Goal: Transaction & Acquisition: Purchase product/service

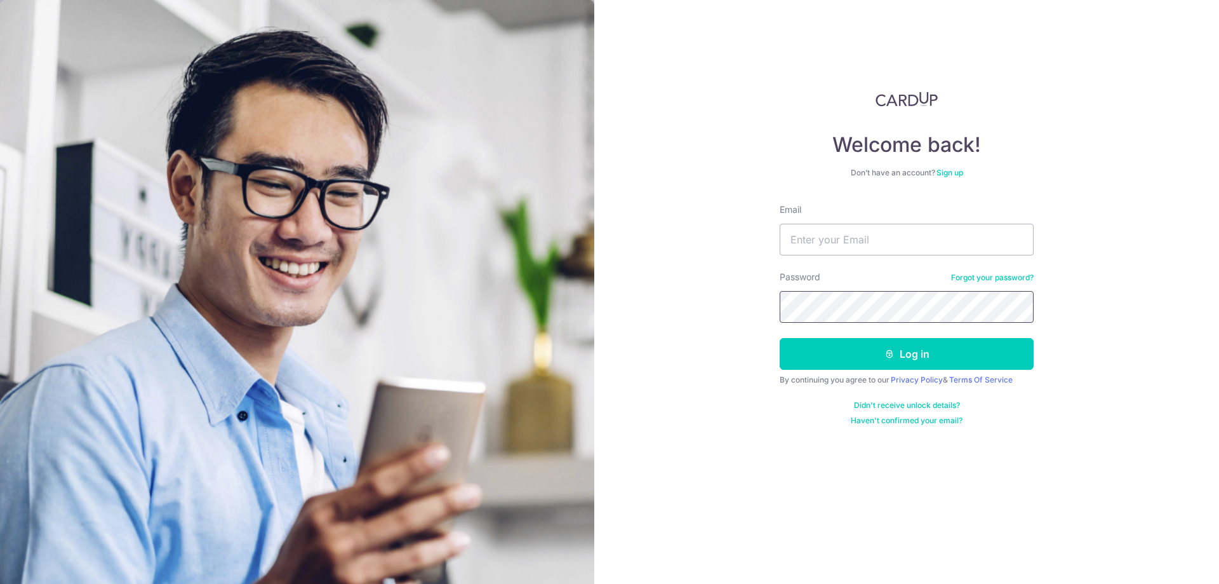
click at [780, 338] on button "Log in" at bounding box center [907, 354] width 254 height 32
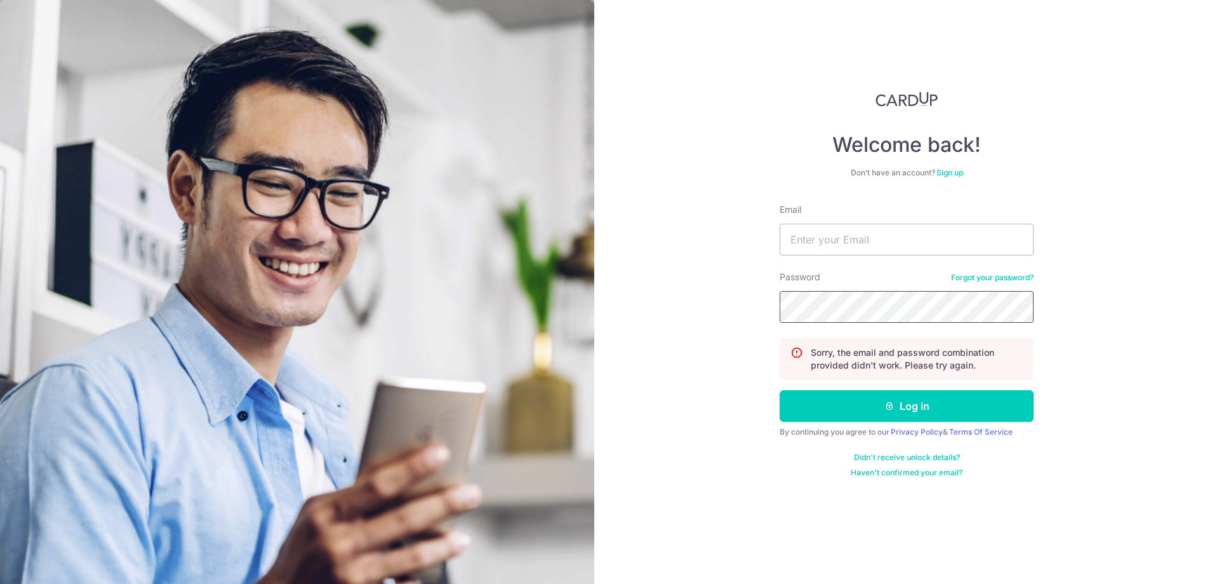
click at [780, 390] on button "Log in" at bounding box center [907, 406] width 254 height 32
click at [875, 248] on input "Email" at bounding box center [907, 240] width 254 height 32
type input "limyangjian@yahoo.com"
click at [780, 390] on button "Log in" at bounding box center [907, 406] width 254 height 32
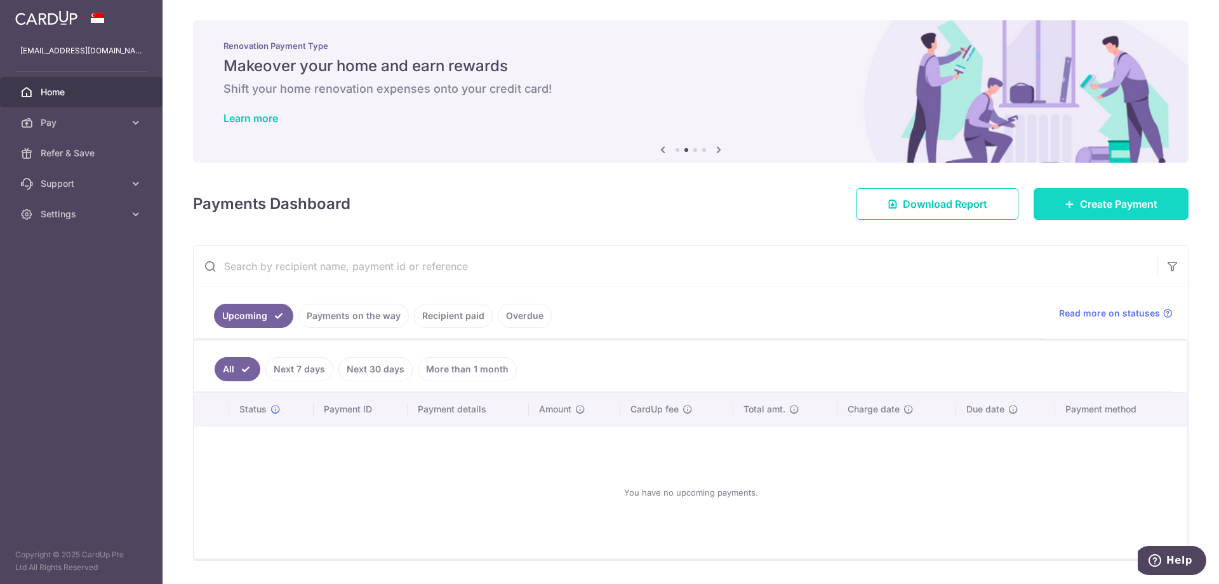
click at [1109, 194] on link "Create Payment" at bounding box center [1111, 204] width 155 height 32
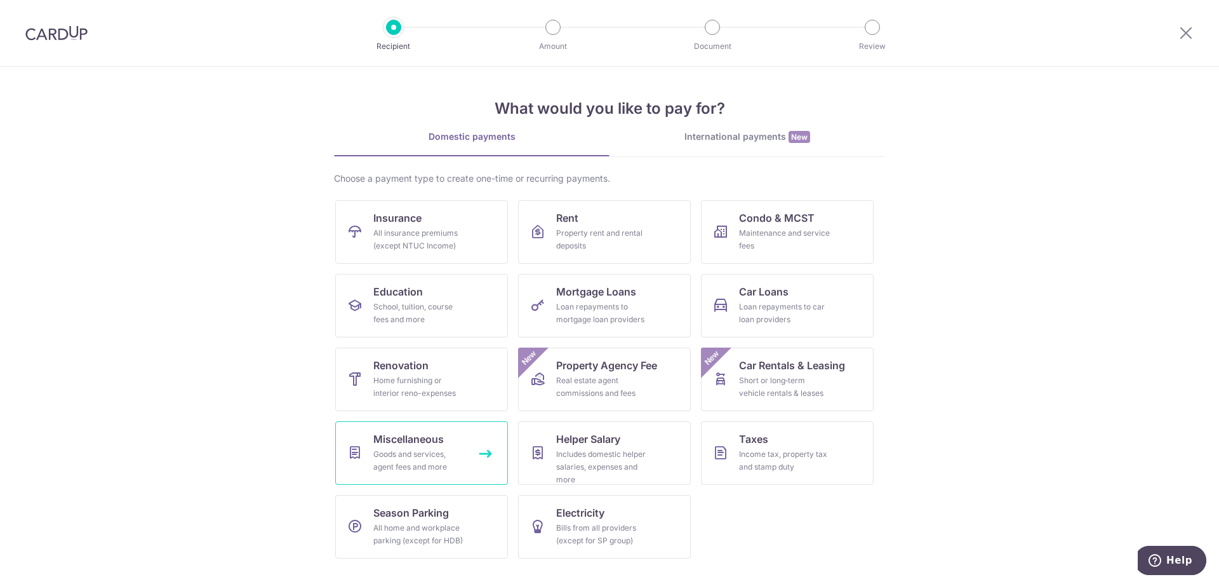
click at [419, 450] on div "Goods and services, agent fees and more" at bounding box center [418, 460] width 91 height 25
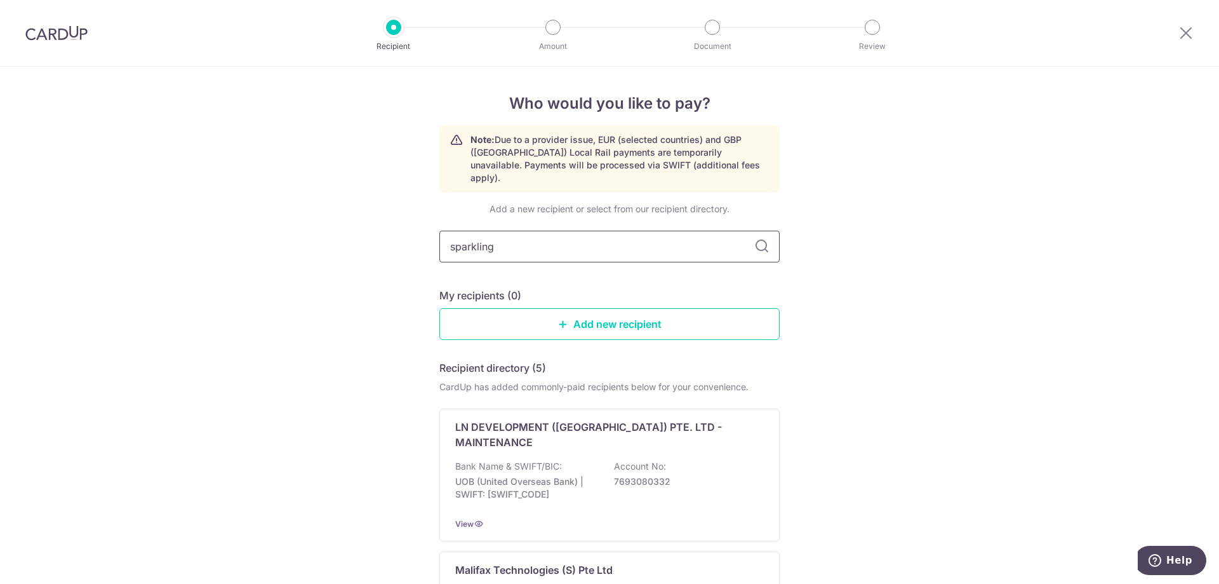
type input "sparkling"
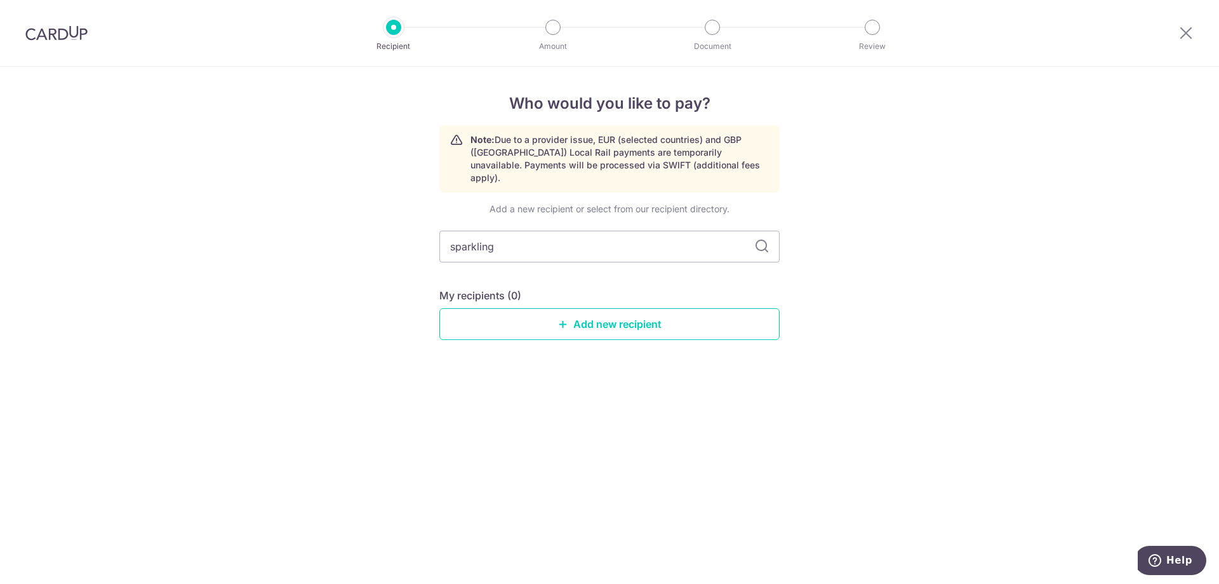
drag, startPoint x: 544, startPoint y: 238, endPoint x: 409, endPoint y: 231, distance: 135.5
click at [409, 231] on div "Who would you like to pay? Note: Due to a provider issue, EUR (selected countri…" at bounding box center [609, 325] width 1219 height 517
click at [554, 308] on link "Add new recipient" at bounding box center [610, 324] width 340 height 32
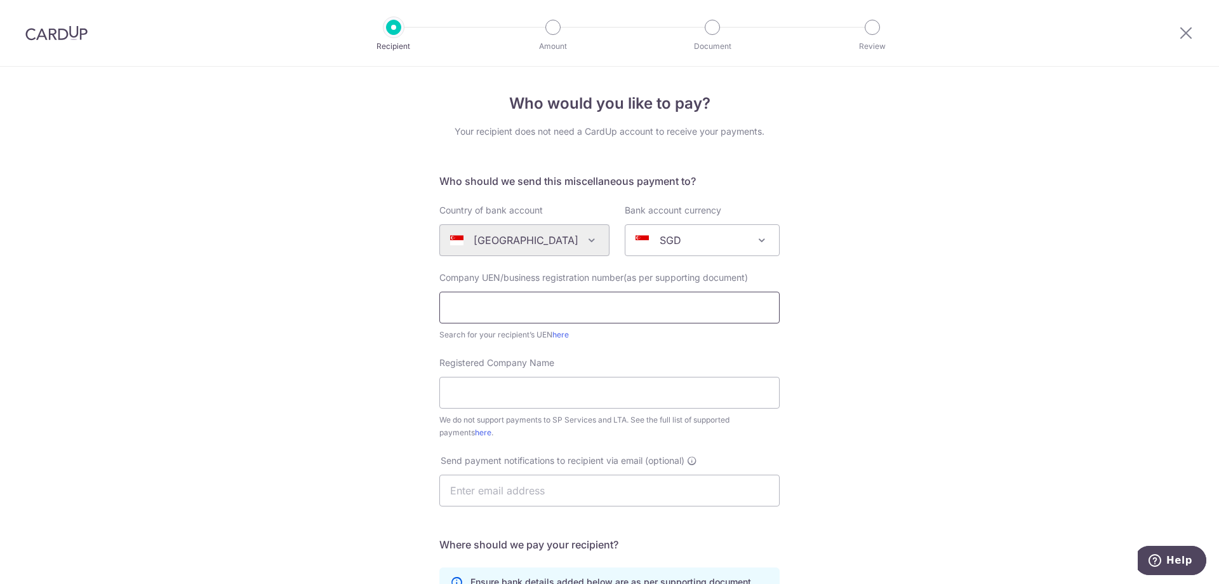
click at [500, 304] on input "text" at bounding box center [610, 308] width 340 height 32
paste input "53482897C"
type input "53482897C"
click at [495, 391] on input "Registered Company Name" at bounding box center [610, 393] width 340 height 32
type input "Sparkling Services"
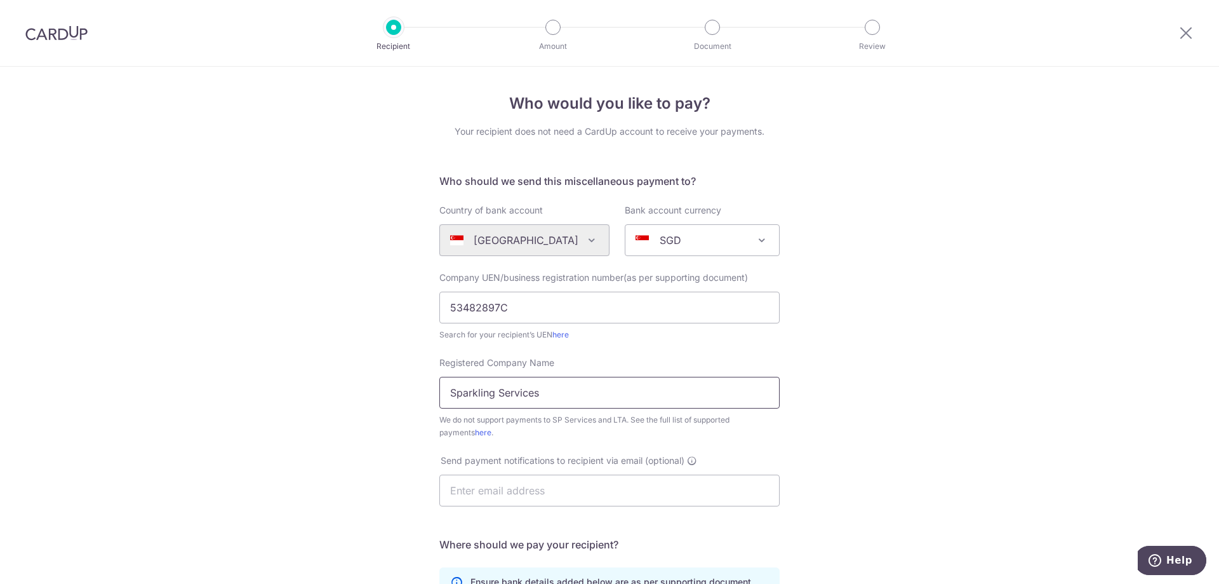
scroll to position [191, 0]
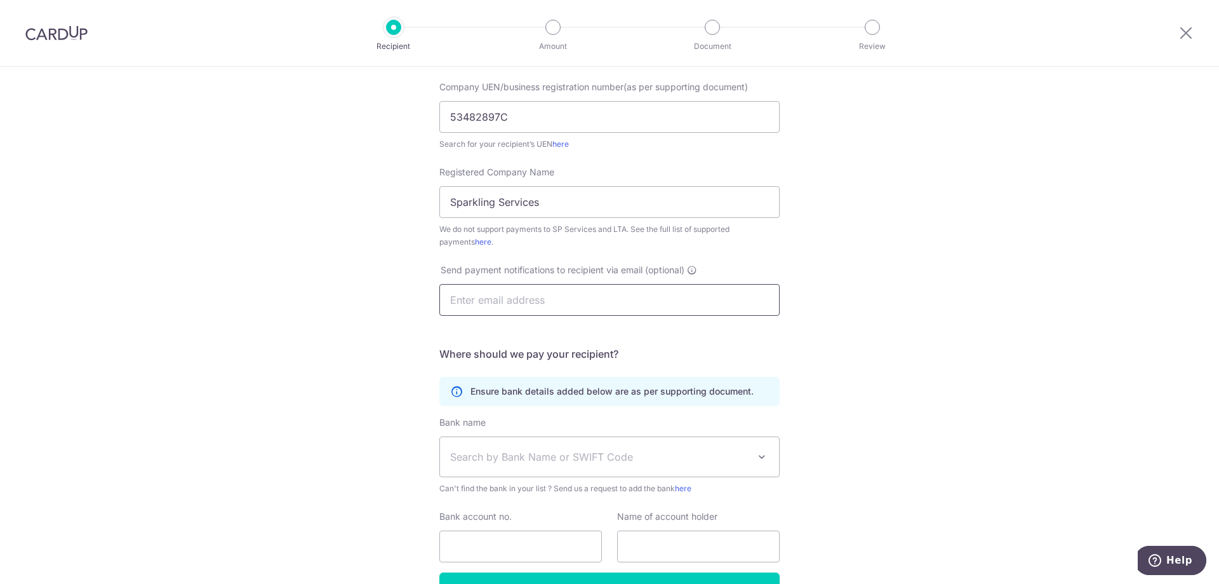
click at [568, 298] on input "text" at bounding box center [610, 300] width 340 height 32
click at [999, 241] on div "Who would you like to pay? Your recipient does not need a CardUp account to rec…" at bounding box center [609, 270] width 1219 height 788
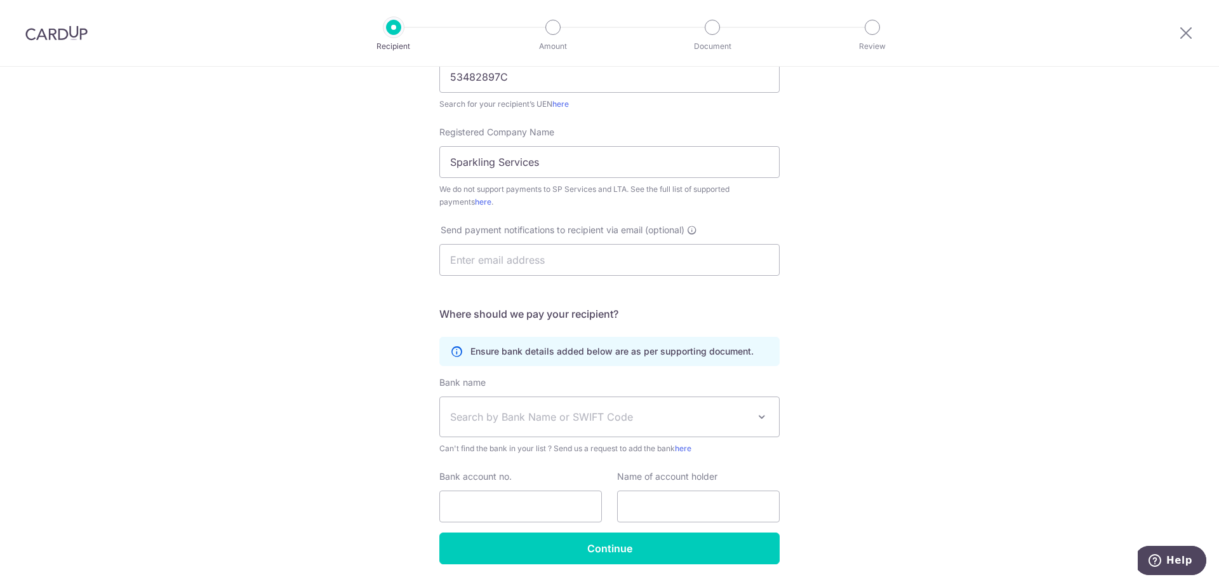
scroll to position [271, 0]
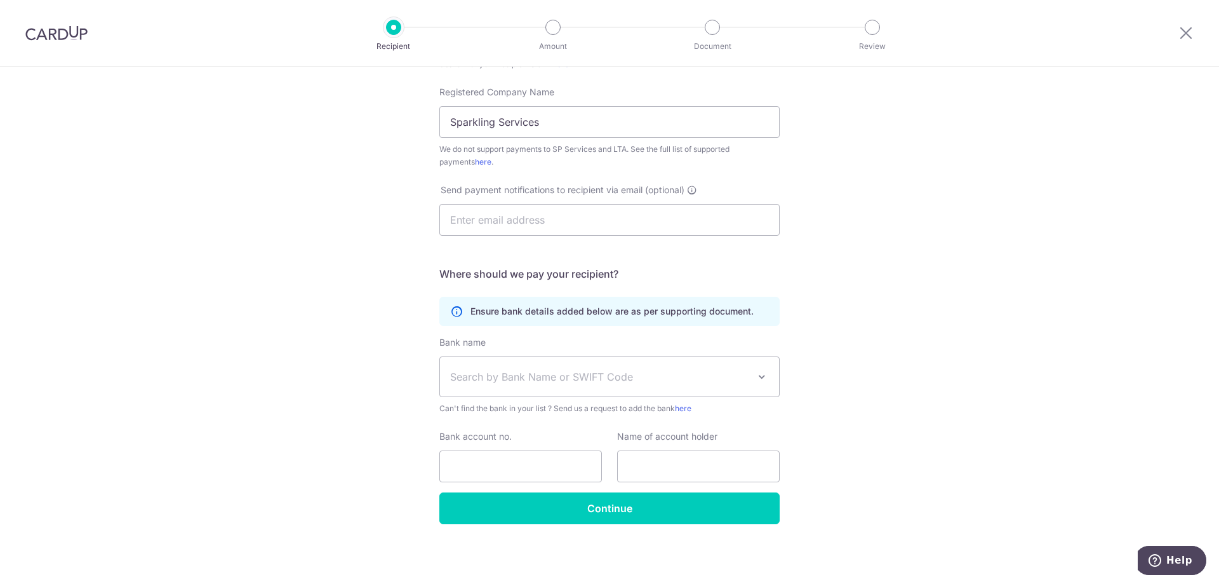
click at [668, 377] on span "Search by Bank Name or SWIFT Code" at bounding box center [599, 376] width 299 height 15
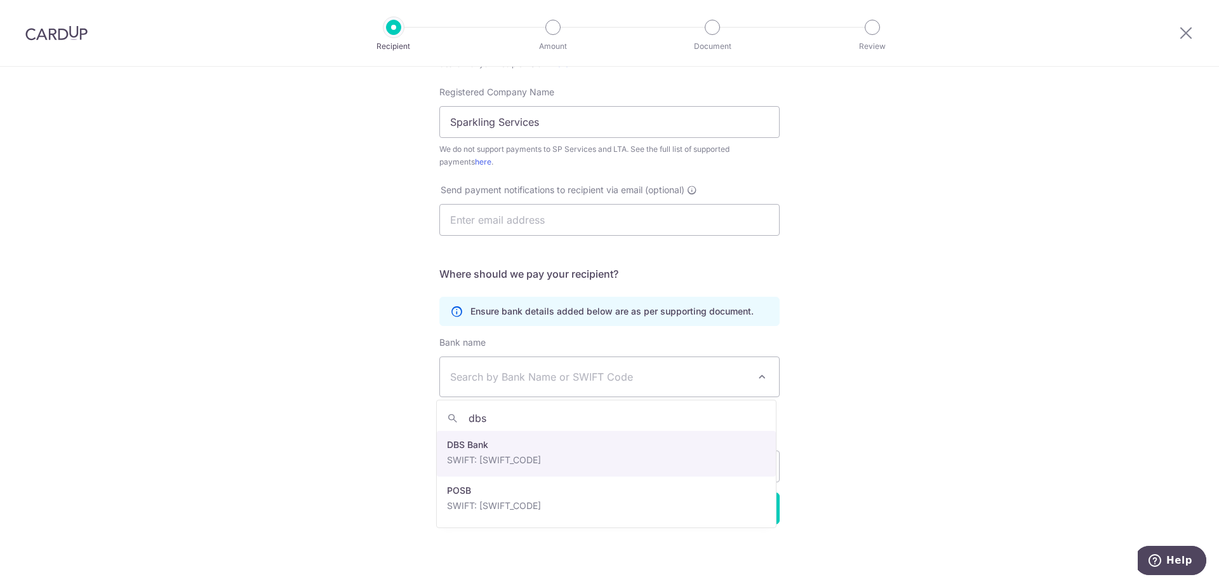
type input "dbs"
select select "6"
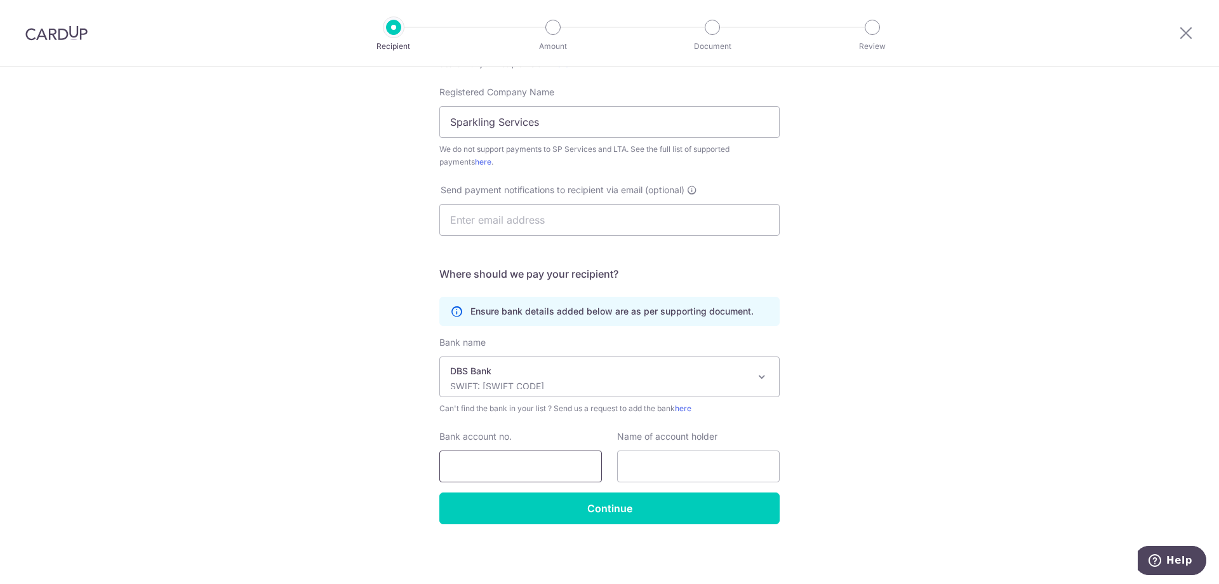
click at [514, 466] on input "Bank account no." at bounding box center [521, 466] width 163 height 32
type input "0721147297"
click at [738, 468] on input "text" at bounding box center [698, 466] width 163 height 32
click at [883, 413] on div "Who would you like to pay? Your recipient does not need a CardUp account to rec…" at bounding box center [609, 190] width 1219 height 788
click at [692, 461] on input "text" at bounding box center [698, 466] width 163 height 32
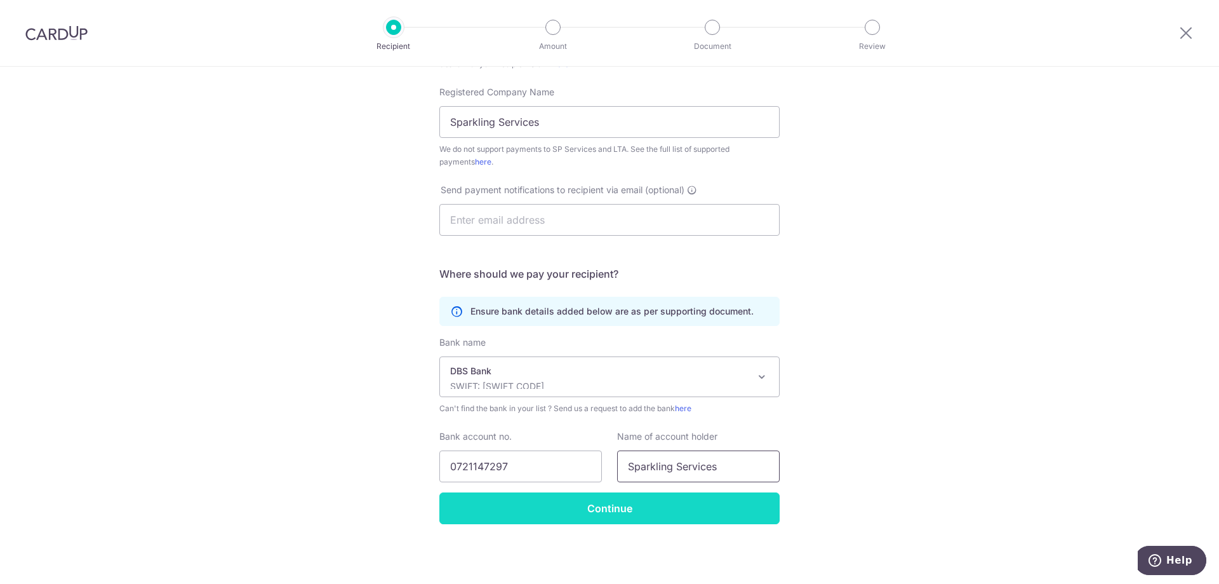
type input "Sparkling Services"
click at [637, 519] on input "Continue" at bounding box center [610, 508] width 340 height 32
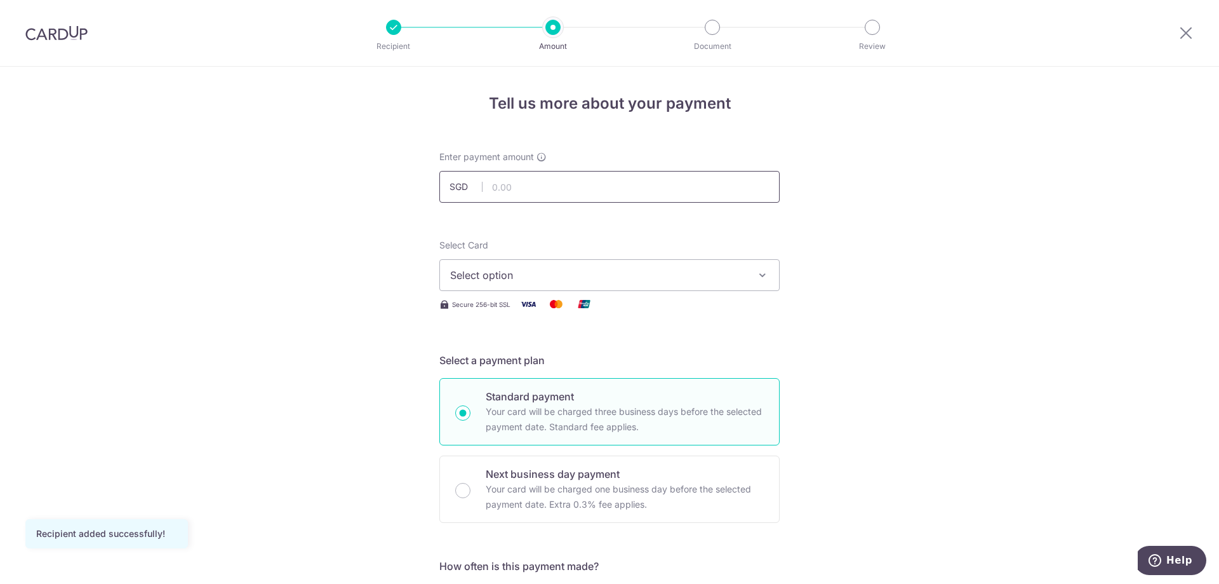
click at [599, 196] on input "text" at bounding box center [610, 187] width 340 height 32
type input "300.00"
click at [708, 260] on button "Select option" at bounding box center [610, 275] width 340 height 32
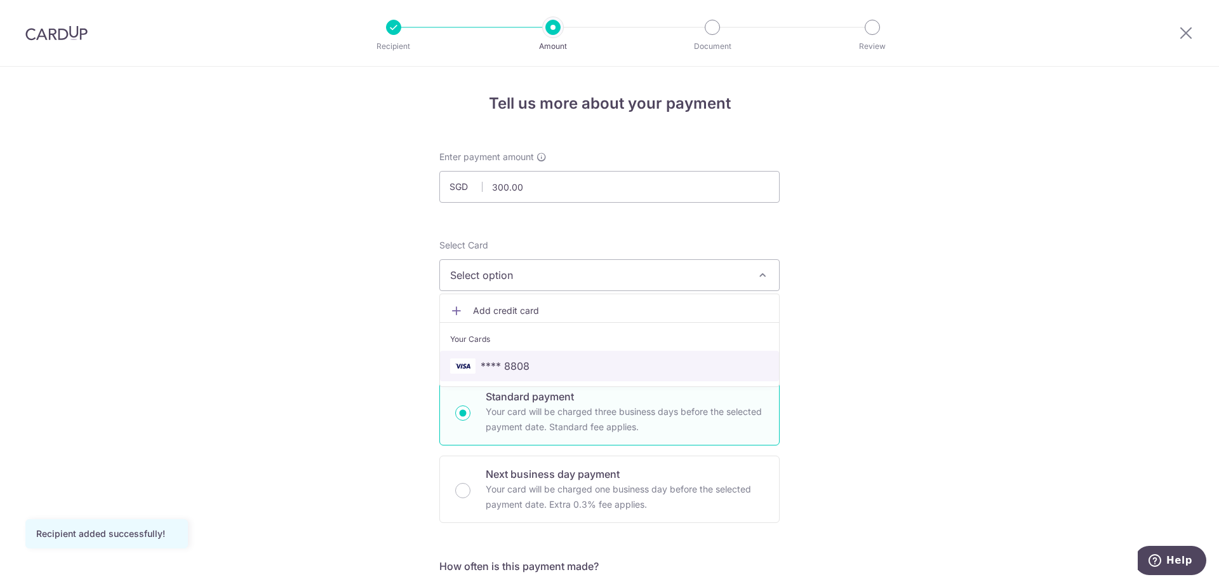
click at [552, 375] on link "**** 8808" at bounding box center [609, 366] width 339 height 30
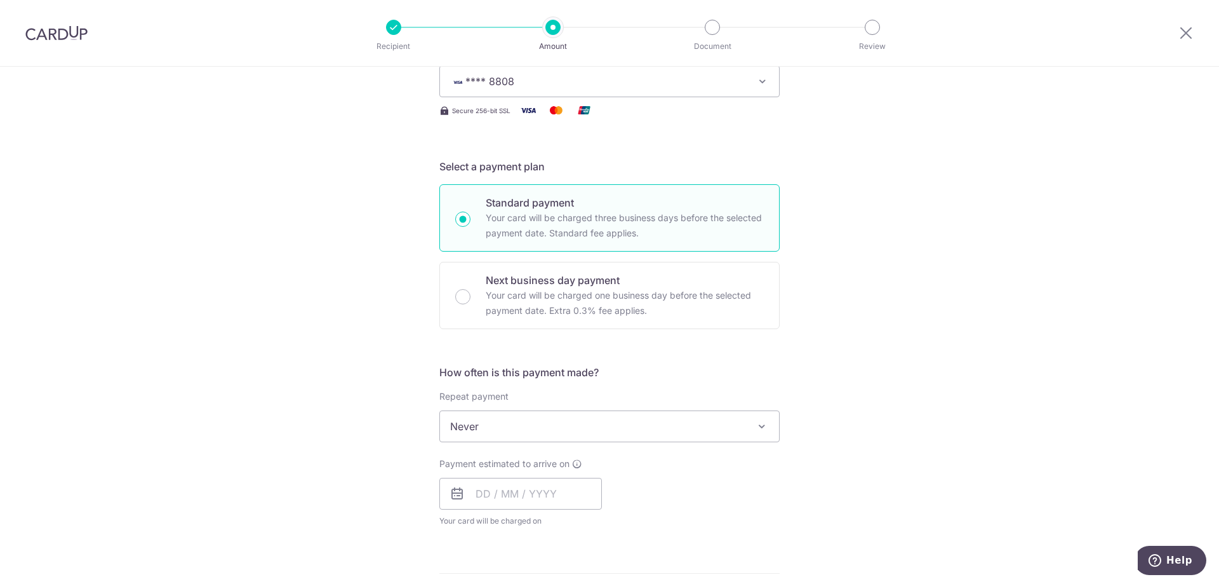
scroll to position [254, 0]
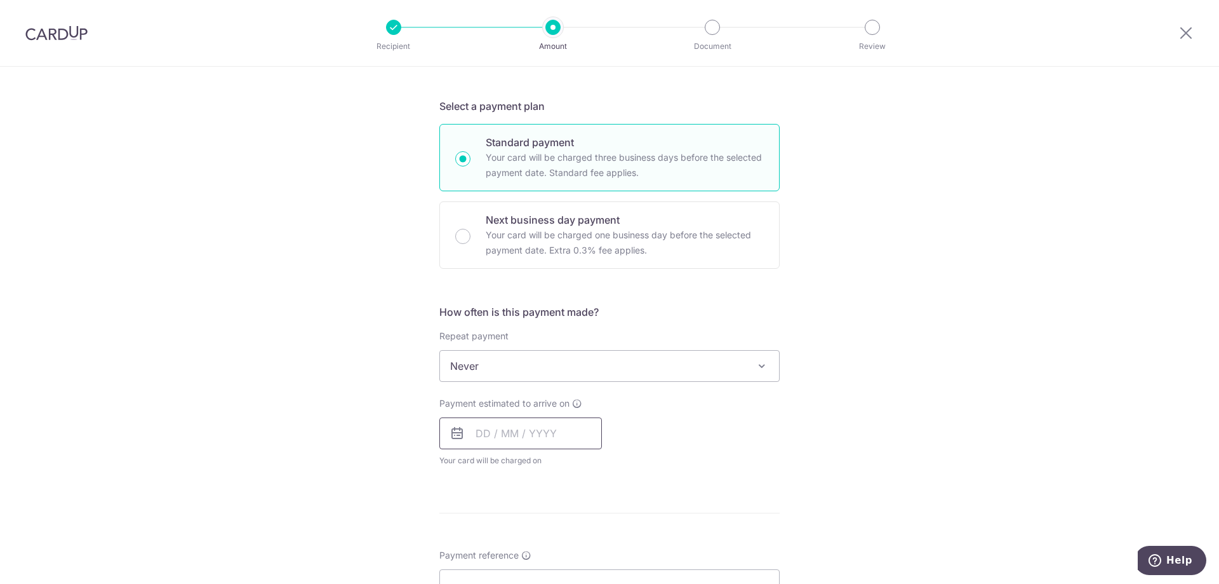
click at [484, 440] on input "text" at bounding box center [521, 433] width 163 height 32
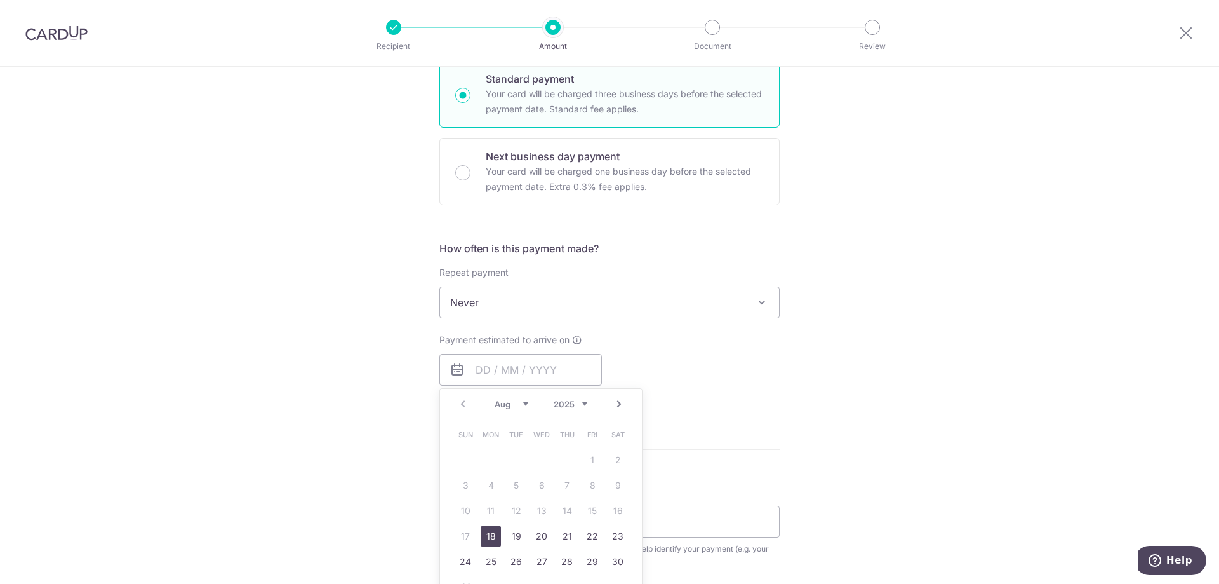
click at [489, 535] on link "18" at bounding box center [491, 536] width 20 height 20
type input "[DATE]"
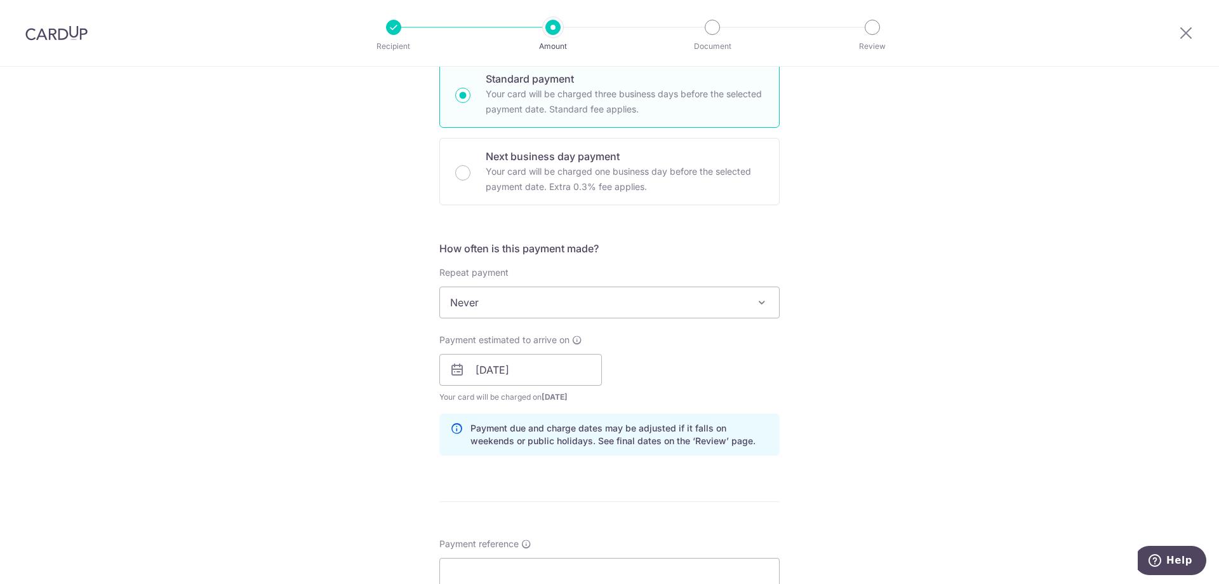
click at [904, 330] on div "Tell us more about your payment Enter payment amount SGD 300.00 300.00 Recipien…" at bounding box center [609, 349] width 1219 height 1201
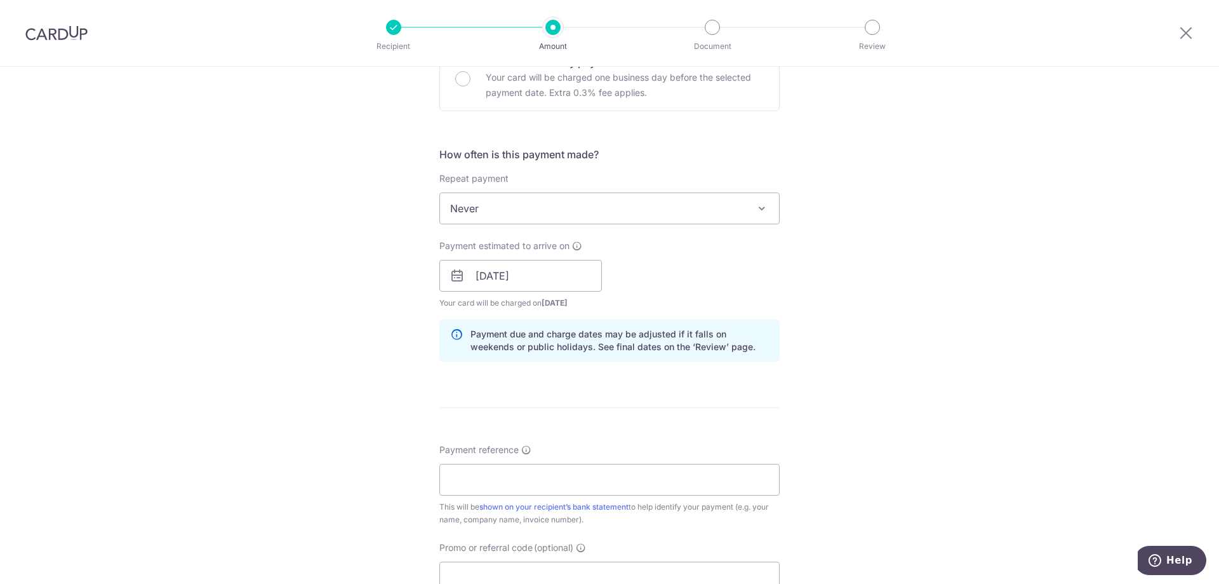
scroll to position [508, 0]
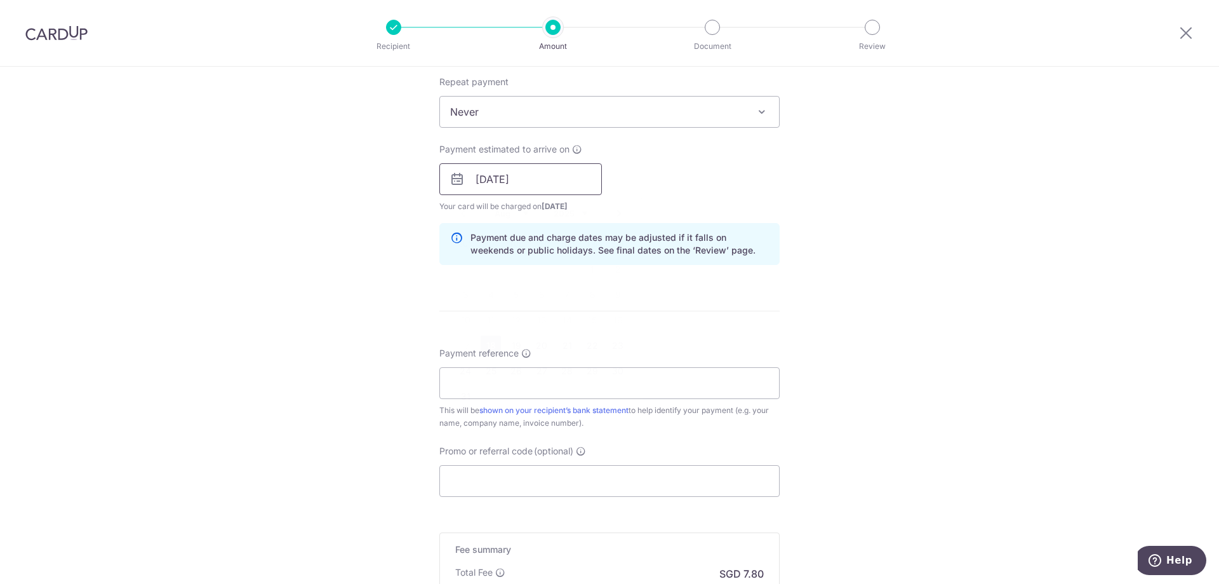
click at [559, 177] on input "[DATE]" at bounding box center [521, 179] width 163 height 32
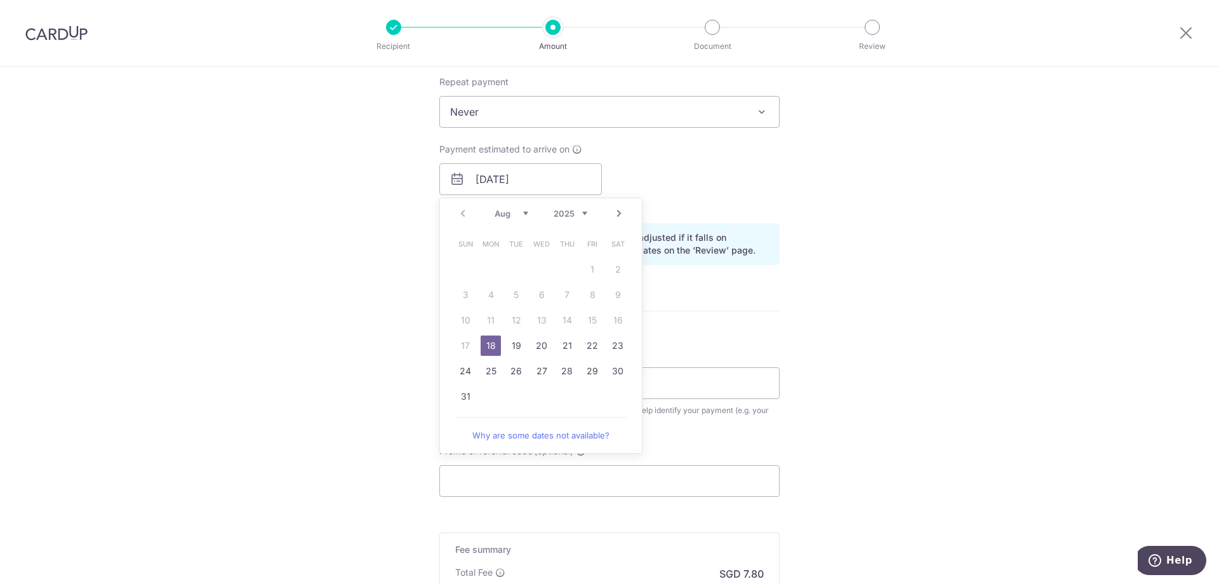
click at [485, 344] on link "18" at bounding box center [491, 345] width 20 height 20
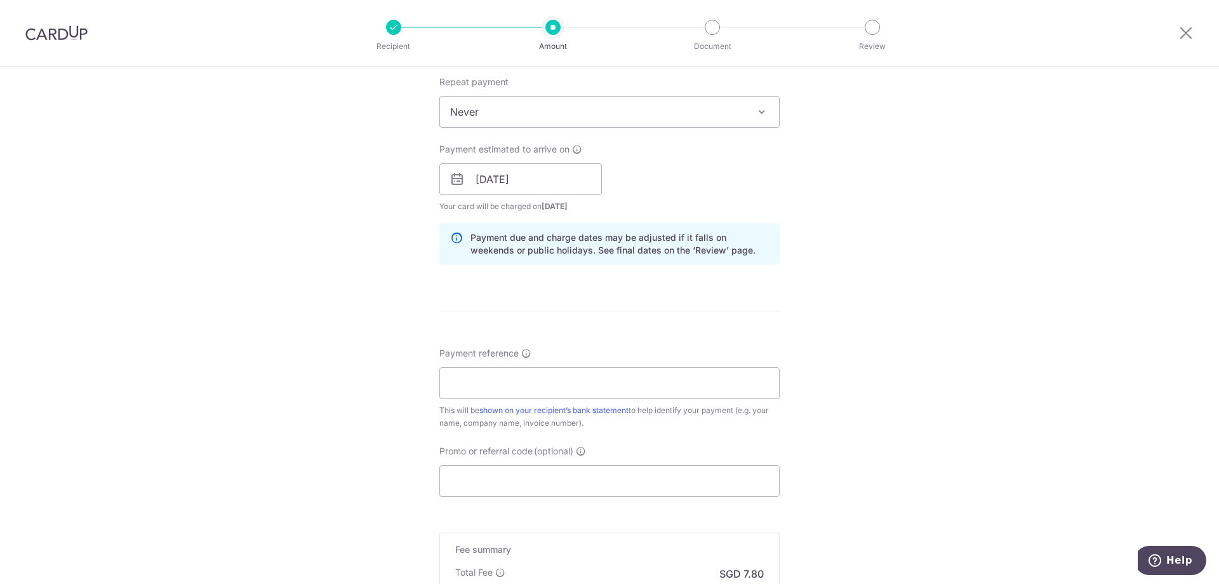
click at [1005, 232] on div "Tell us more about your payment Enter payment amount SGD 300.00 300.00 Recipien…" at bounding box center [609, 159] width 1219 height 1201
click at [542, 391] on input "Payment reference" at bounding box center [610, 383] width 340 height 32
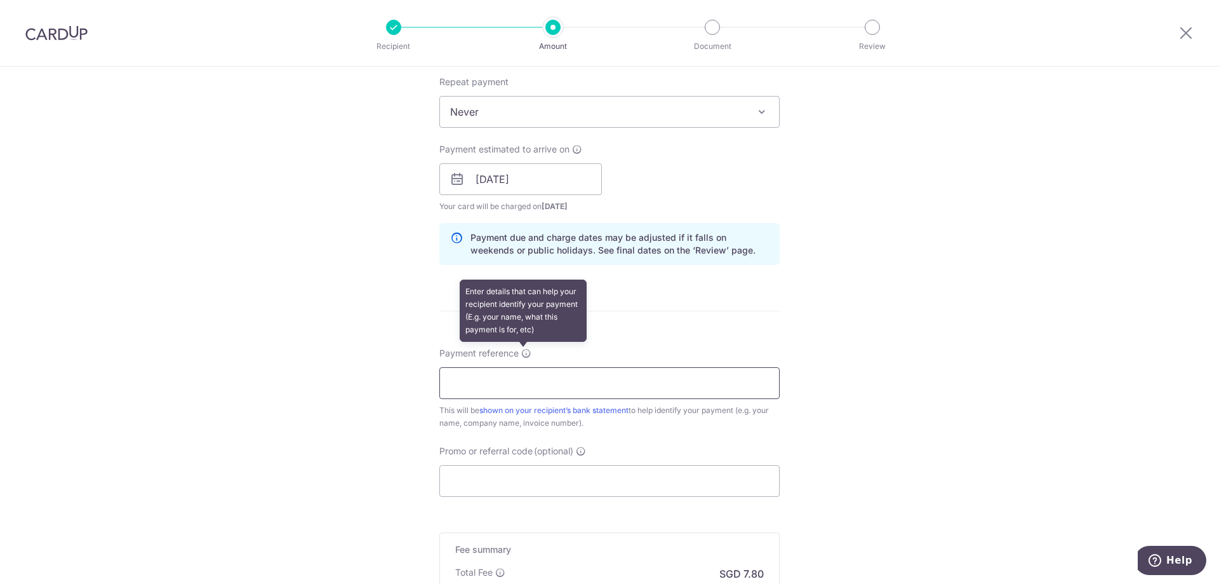
paste input "0015886"
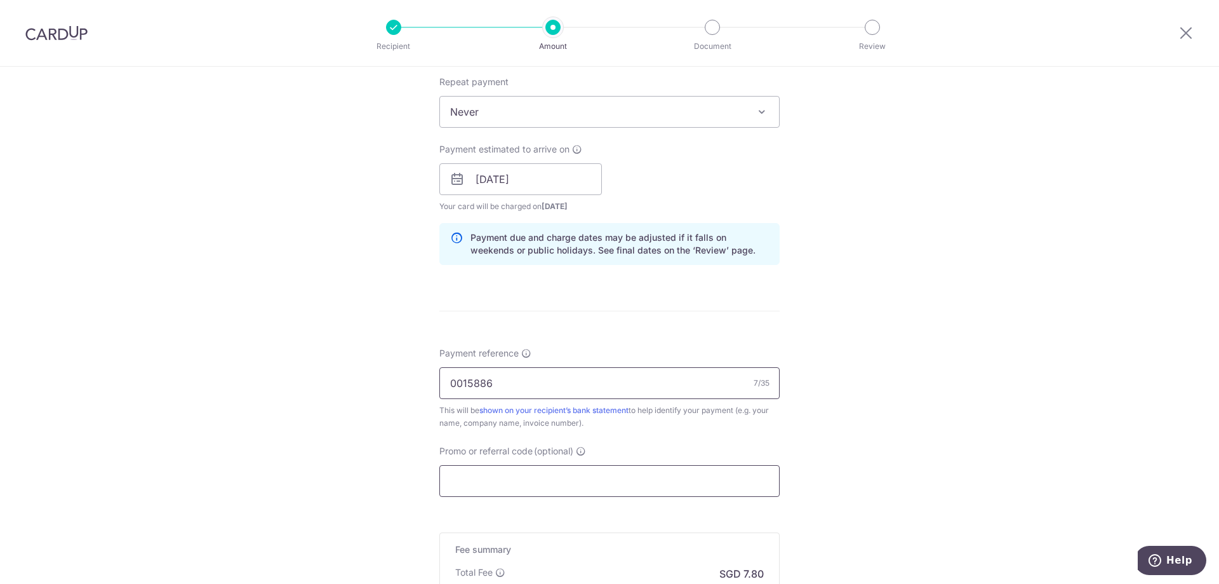
type input "0015886"
click at [546, 480] on input "Promo or referral code (optional)" at bounding box center [610, 481] width 340 height 32
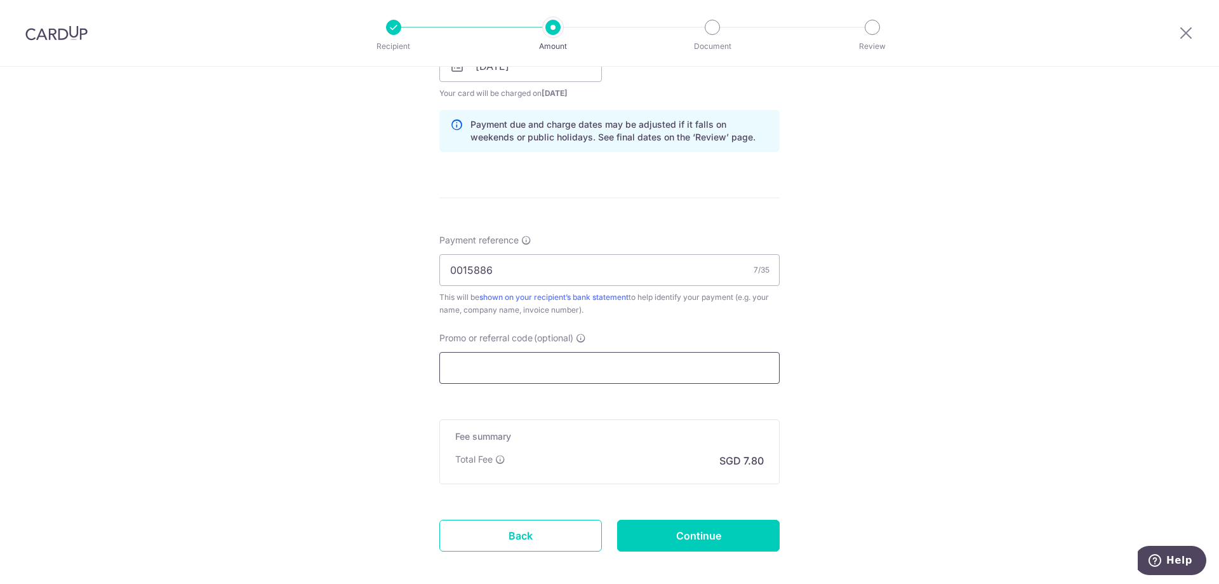
scroll to position [684, 0]
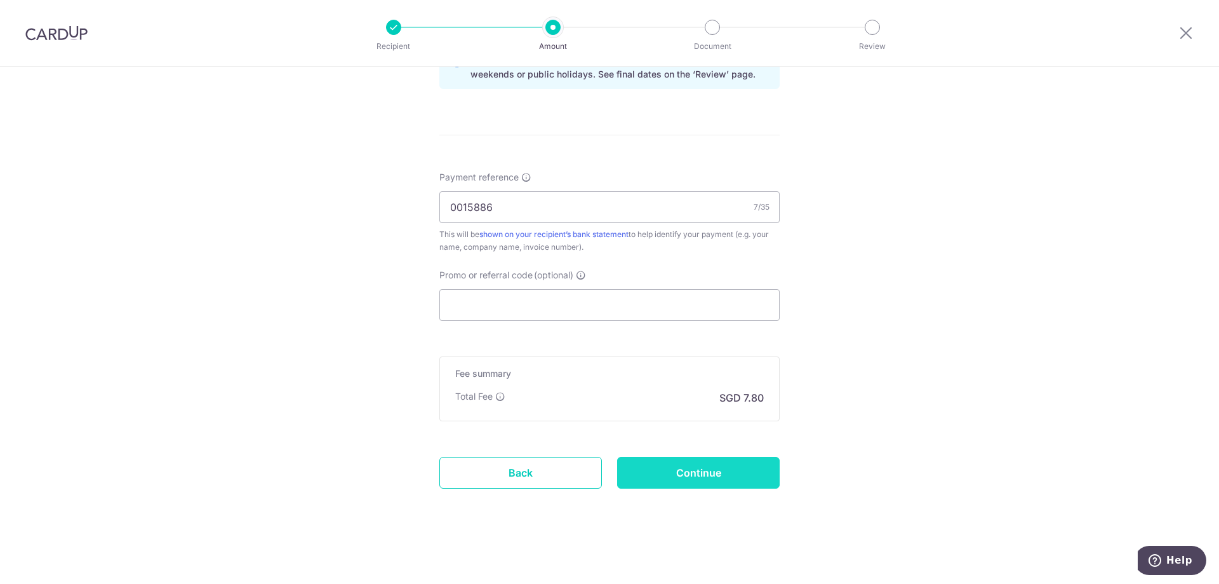
click at [692, 467] on input "Continue" at bounding box center [698, 473] width 163 height 32
type input "Create Schedule"
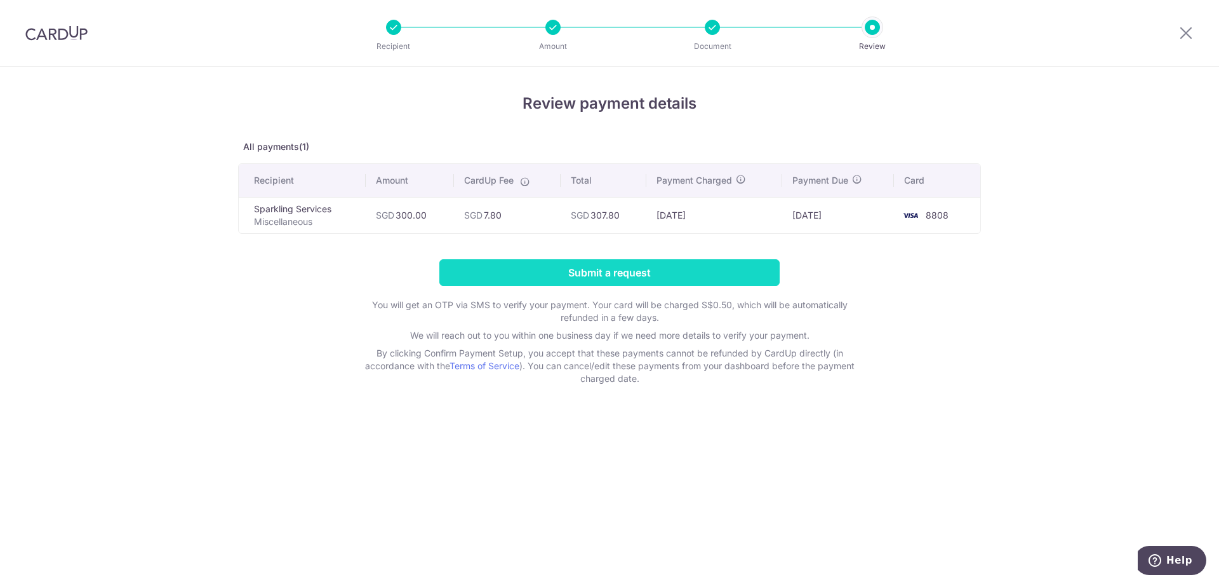
click at [720, 265] on input "Submit a request" at bounding box center [610, 272] width 340 height 27
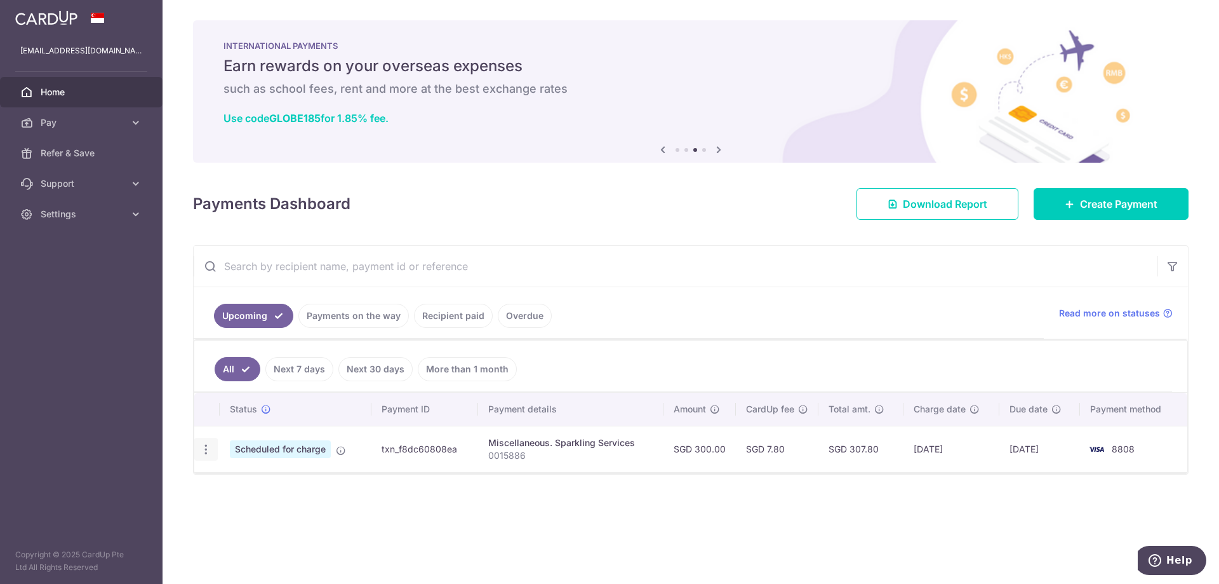
click at [208, 446] on icon "button" at bounding box center [205, 449] width 13 height 13
click at [267, 484] on span "Update payment" at bounding box center [274, 483] width 86 height 15
radio input "true"
type input "300.00"
type input "[DATE]"
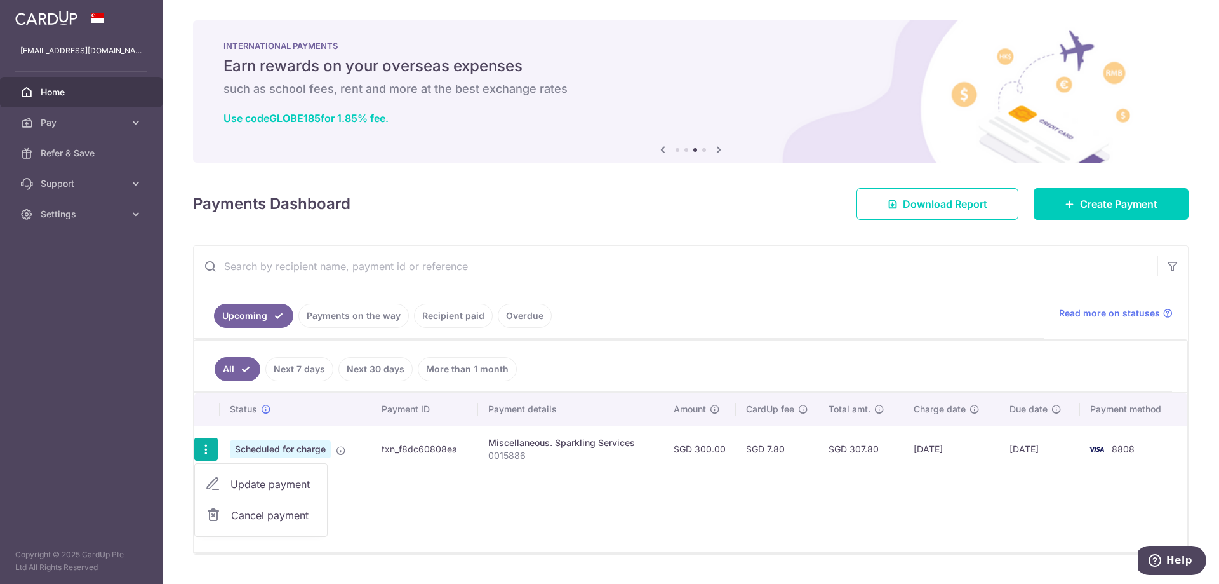
type input "0015886"
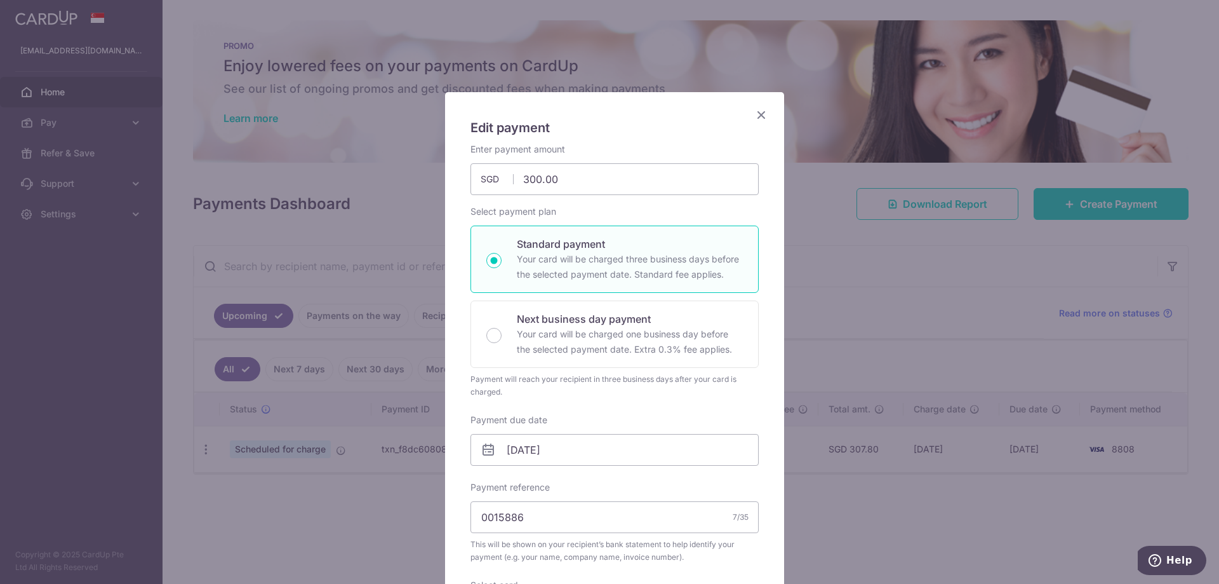
click at [760, 117] on icon "Close" at bounding box center [761, 115] width 15 height 16
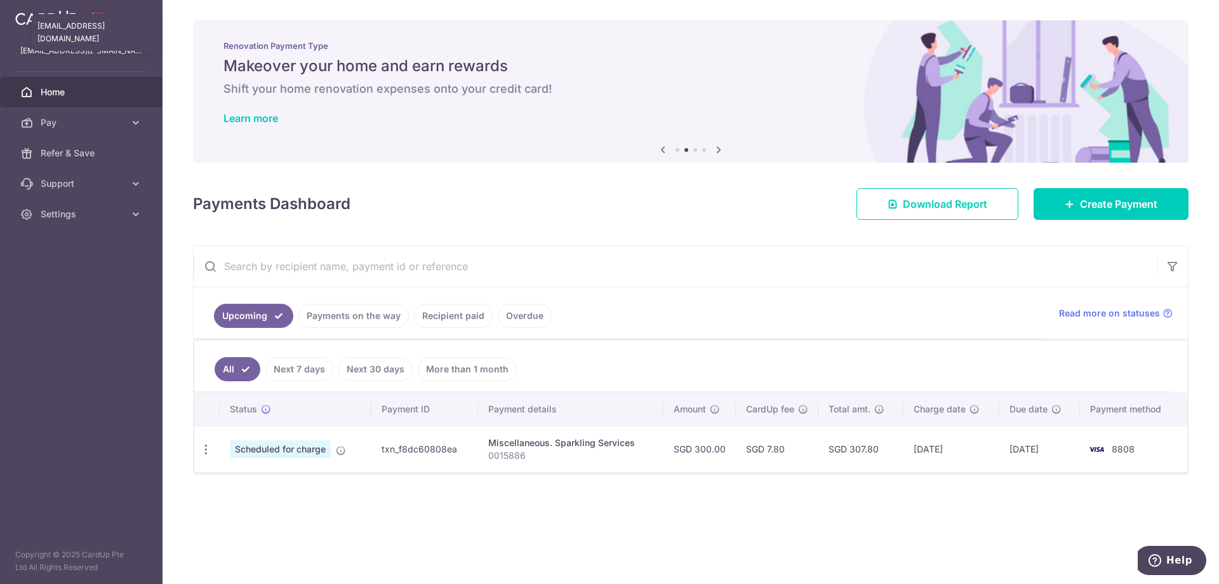
click at [89, 52] on p "[EMAIL_ADDRESS][DOMAIN_NAME]" at bounding box center [81, 50] width 122 height 13
click at [76, 18] on link at bounding box center [46, 16] width 72 height 23
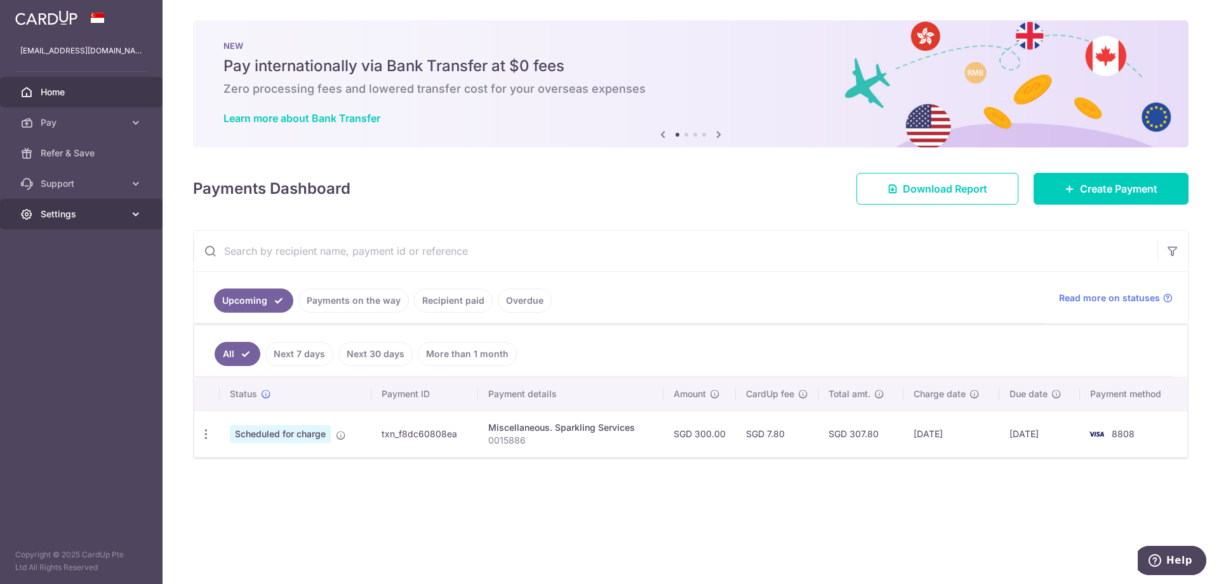
click at [137, 207] on link "Settings" at bounding box center [81, 214] width 163 height 30
click at [51, 283] on link "Logout" at bounding box center [81, 275] width 163 height 30
